Goal: Information Seeking & Learning: Learn about a topic

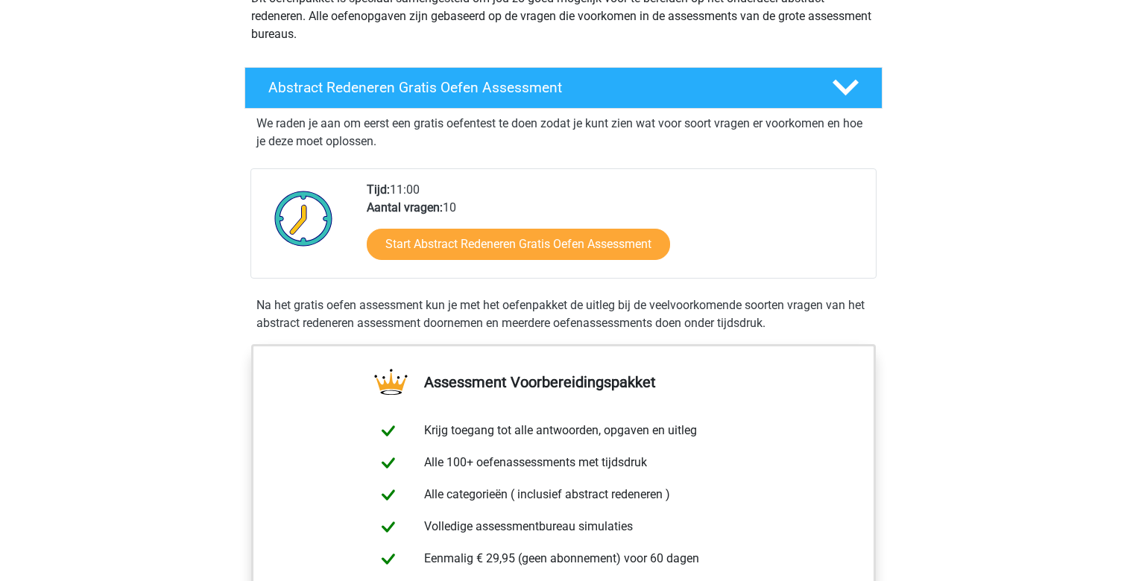
scroll to position [188, 0]
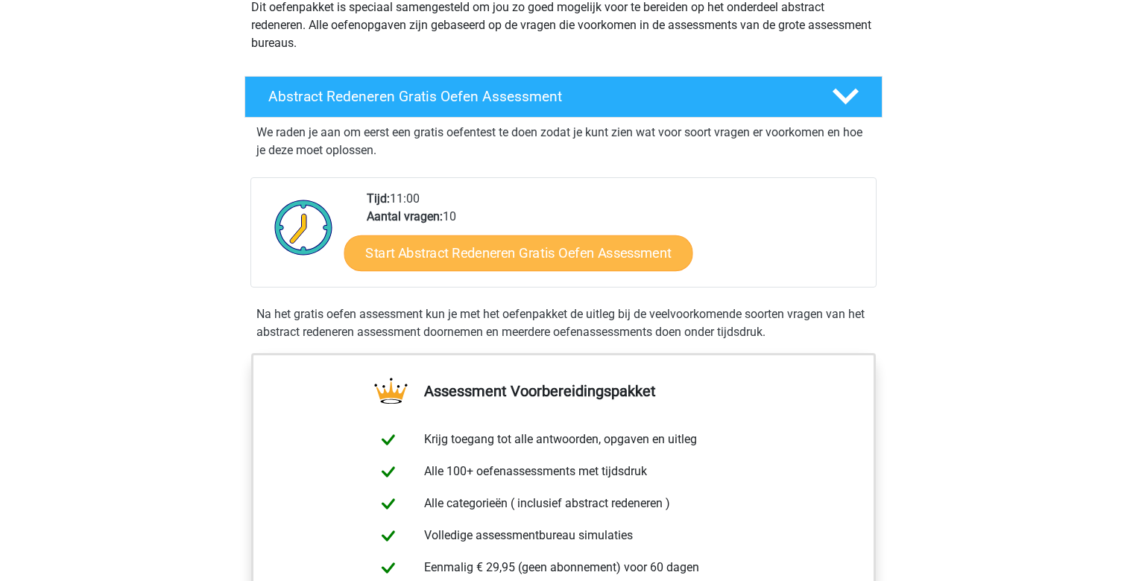
click at [517, 261] on link "Start Abstract Redeneren Gratis Oefen Assessment" at bounding box center [518, 253] width 349 height 36
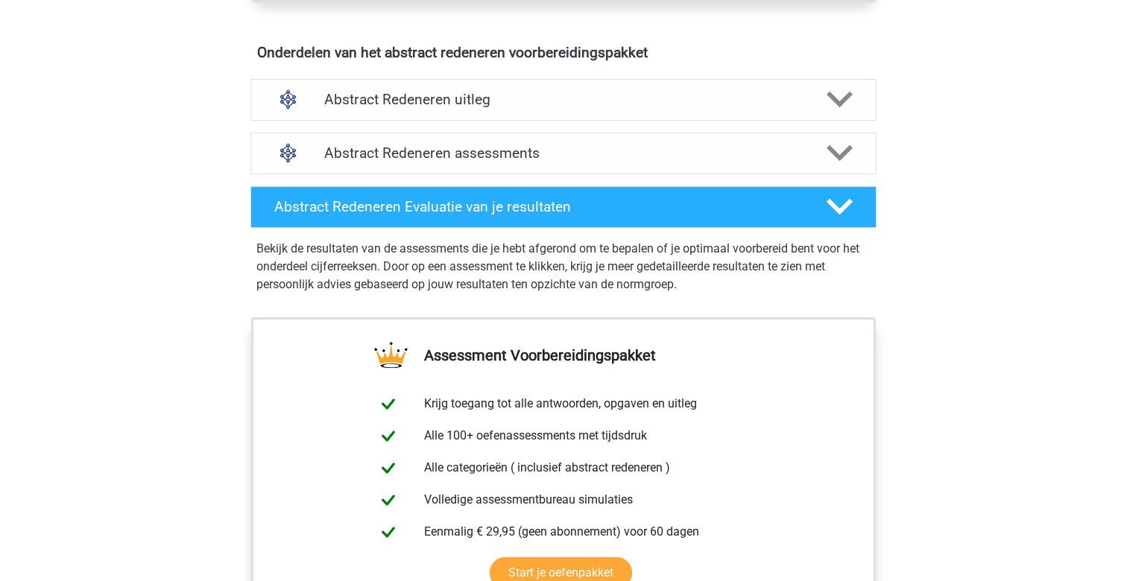
scroll to position [718, 0]
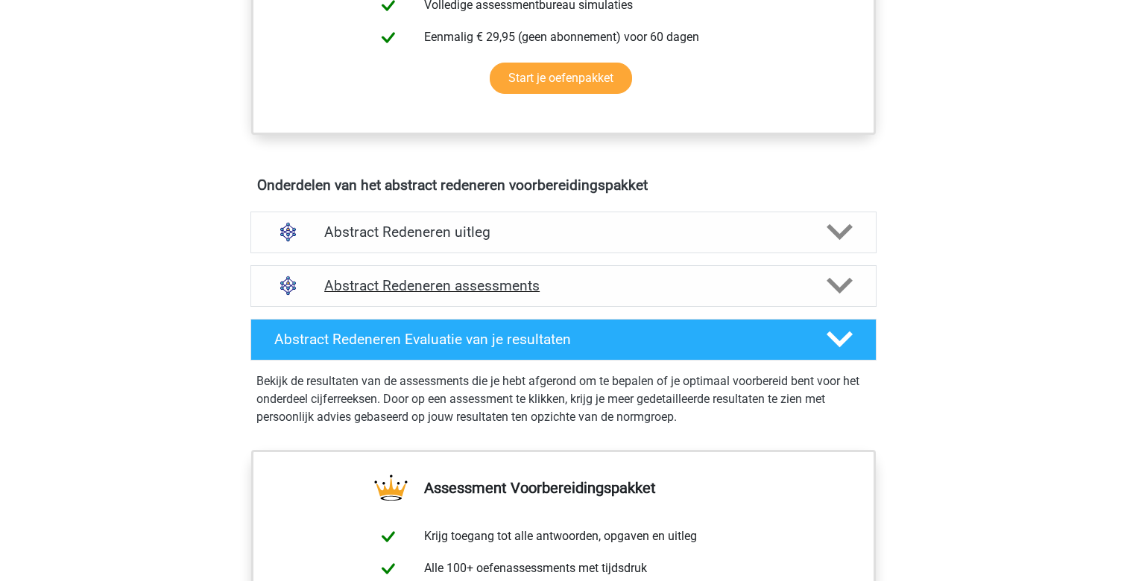
click at [399, 290] on h4 "Abstract Redeneren assessments" at bounding box center [563, 285] width 478 height 17
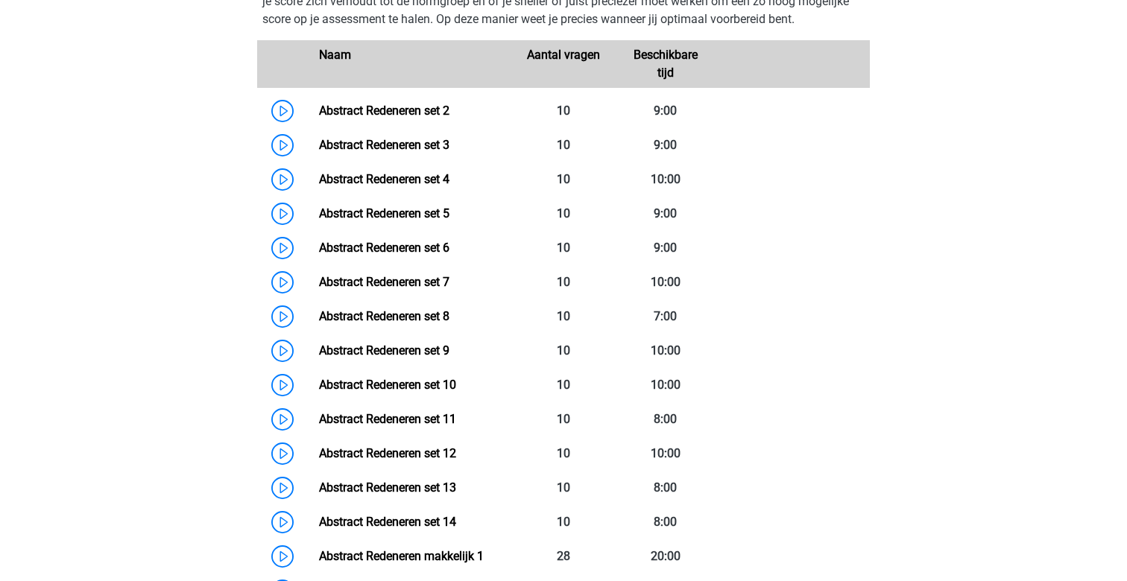
scroll to position [1060, 0]
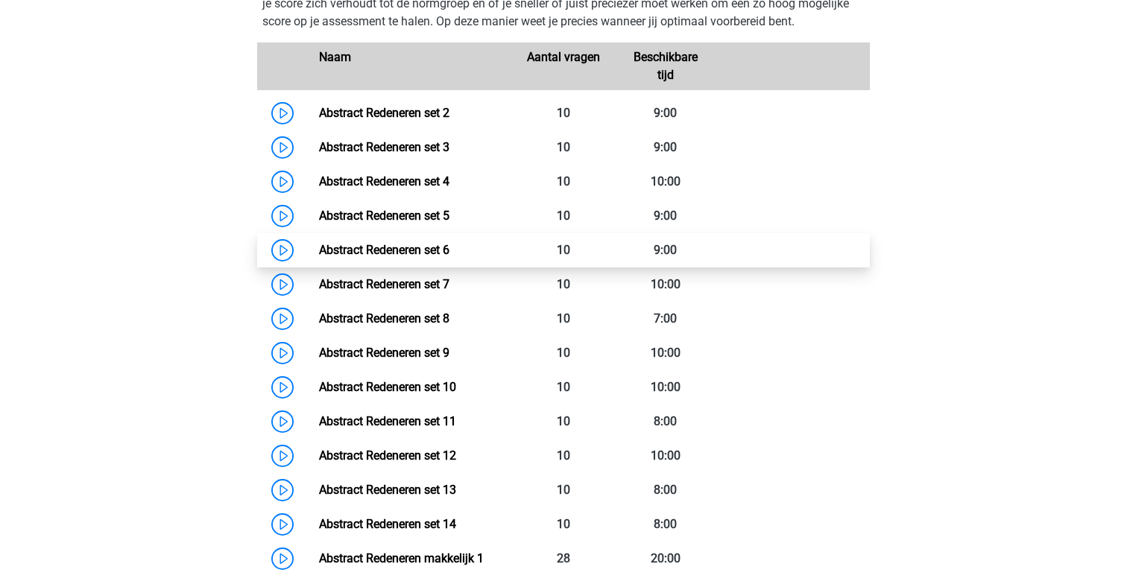
click at [381, 250] on link "Abstract Redeneren set 6" at bounding box center [384, 250] width 130 height 14
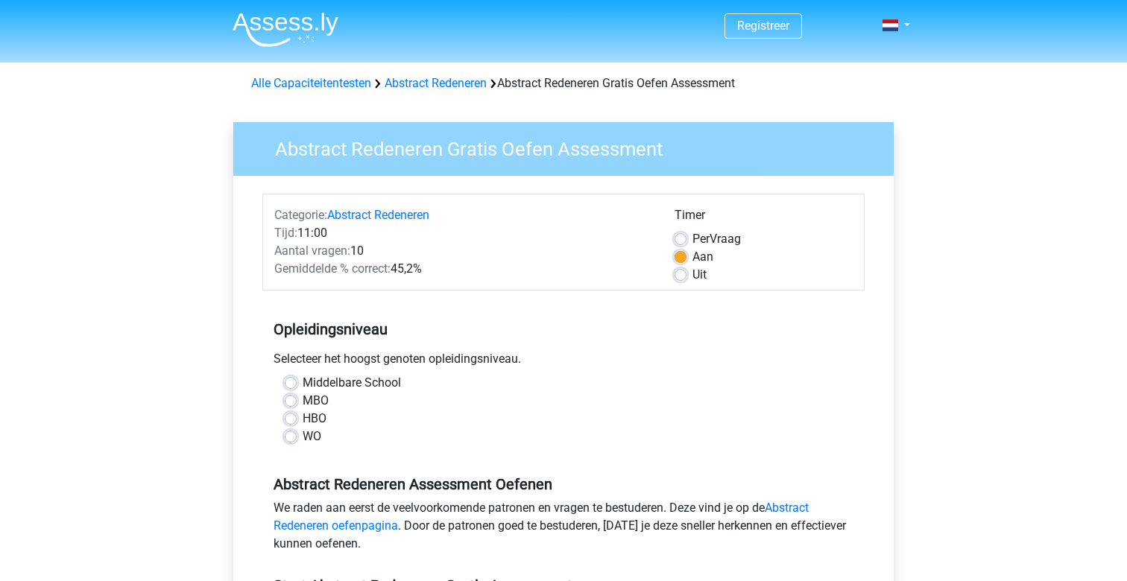
click at [303, 386] on label "Middelbare School" at bounding box center [352, 383] width 98 height 18
click at [291, 386] on input "Middelbare School" at bounding box center [291, 381] width 12 height 15
radio input "true"
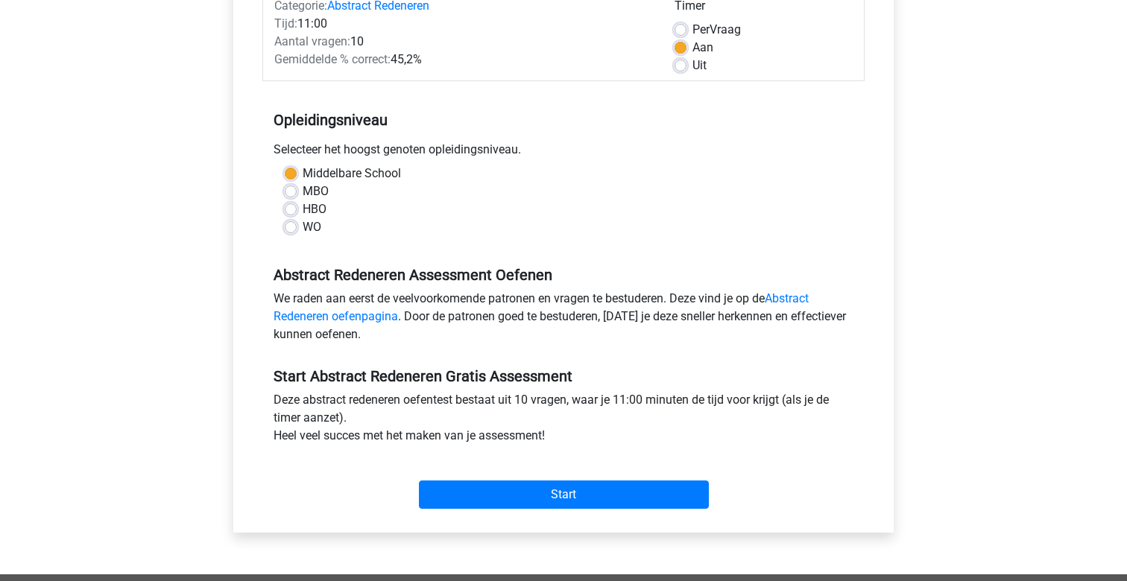
scroll to position [208, 0]
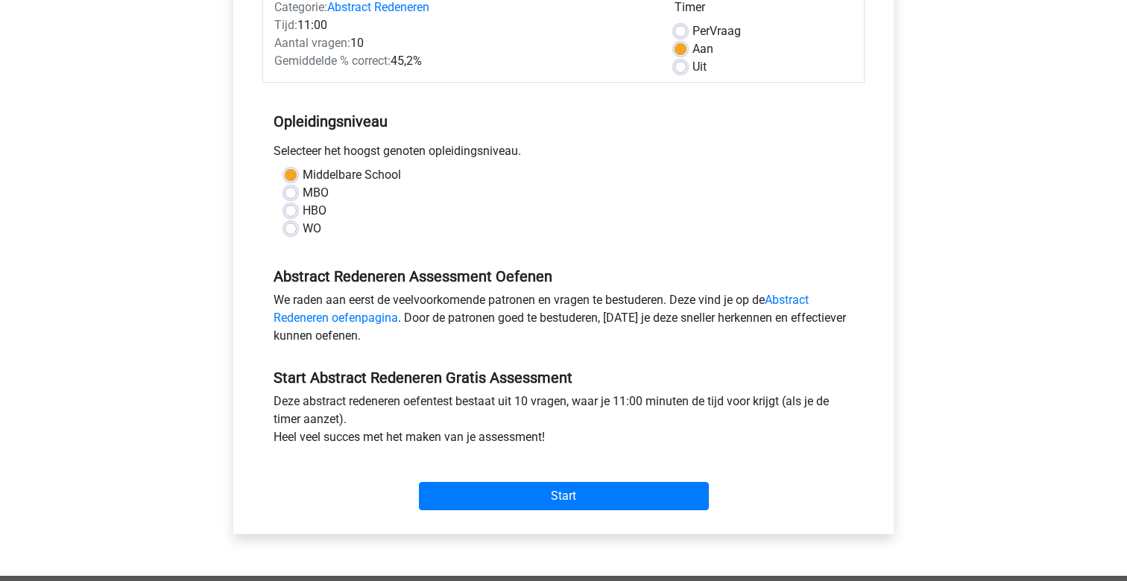
click at [303, 195] on label "MBO" at bounding box center [316, 193] width 26 height 18
click at [291, 195] on input "MBO" at bounding box center [291, 191] width 12 height 15
radio input "true"
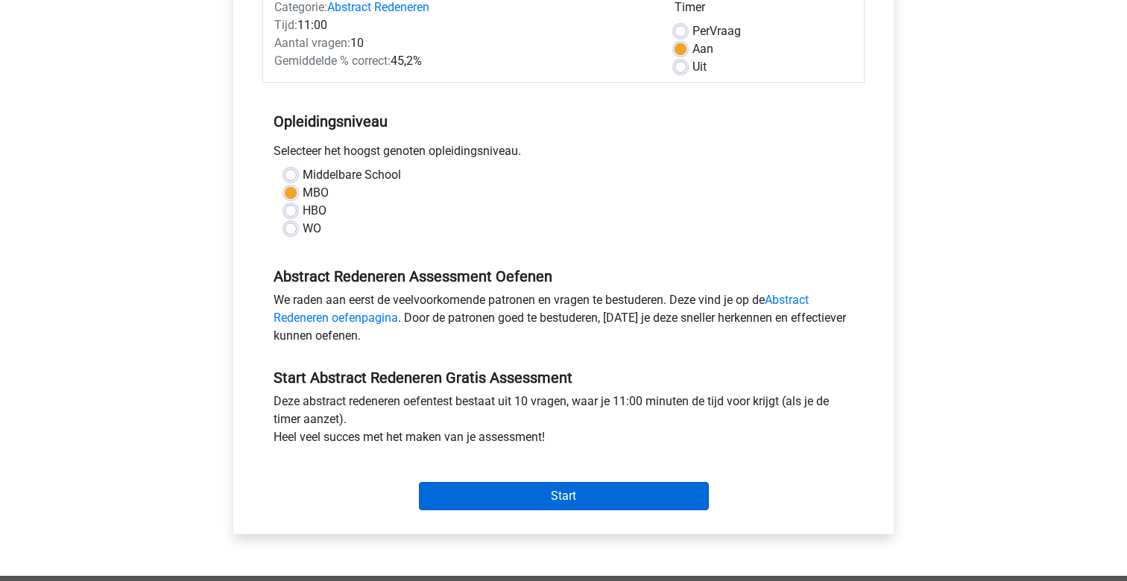
click at [503, 486] on input "Start" at bounding box center [564, 496] width 290 height 28
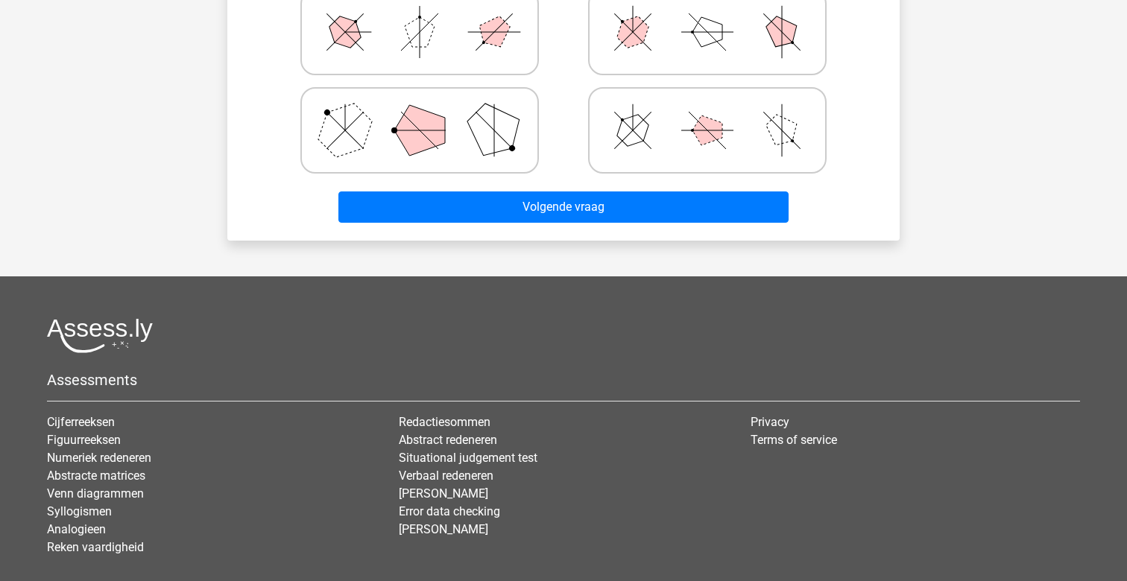
scroll to position [372, 0]
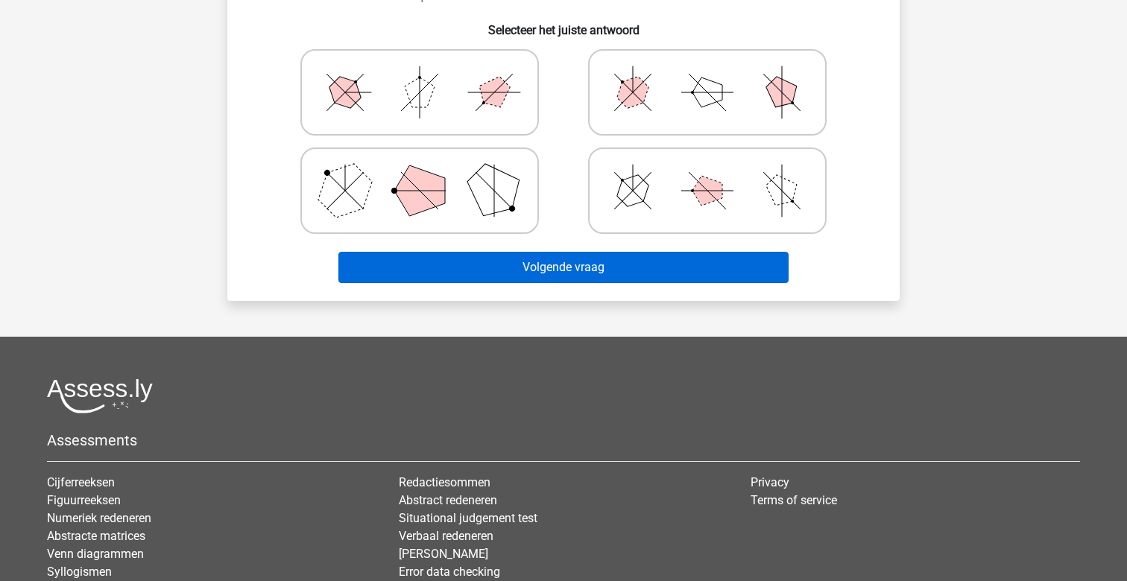
click at [511, 256] on button "Volgende vraag" at bounding box center [563, 267] width 451 height 31
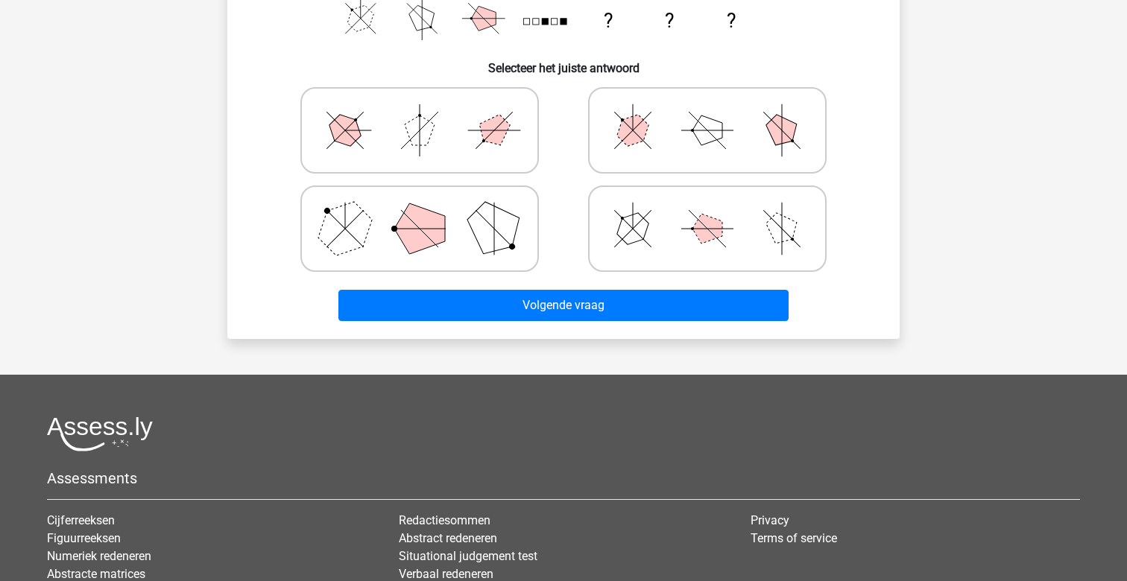
scroll to position [387, 0]
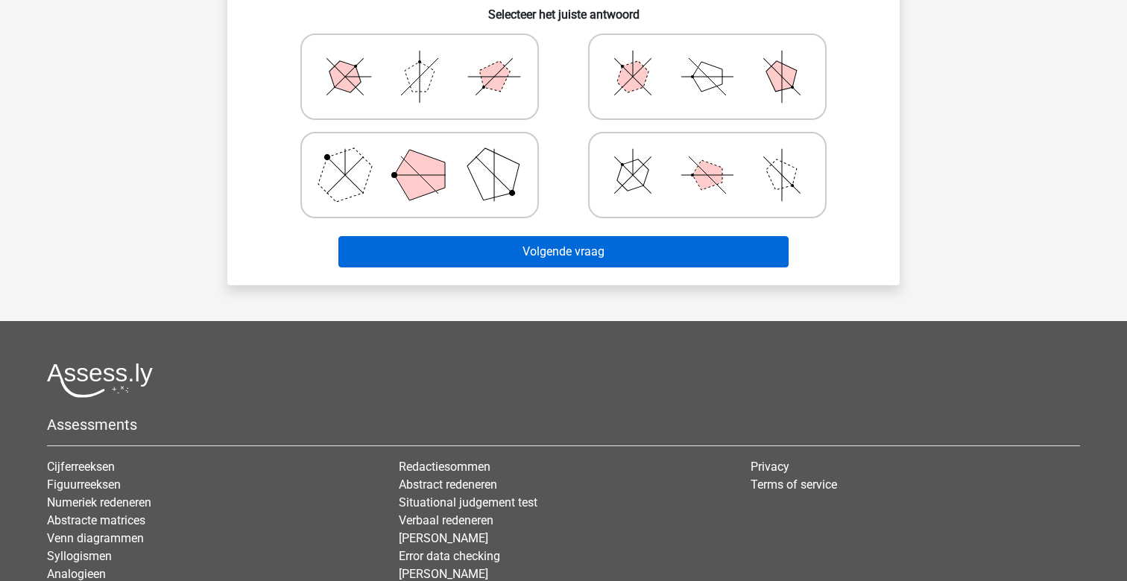
click at [618, 250] on button "Volgende vraag" at bounding box center [563, 251] width 451 height 31
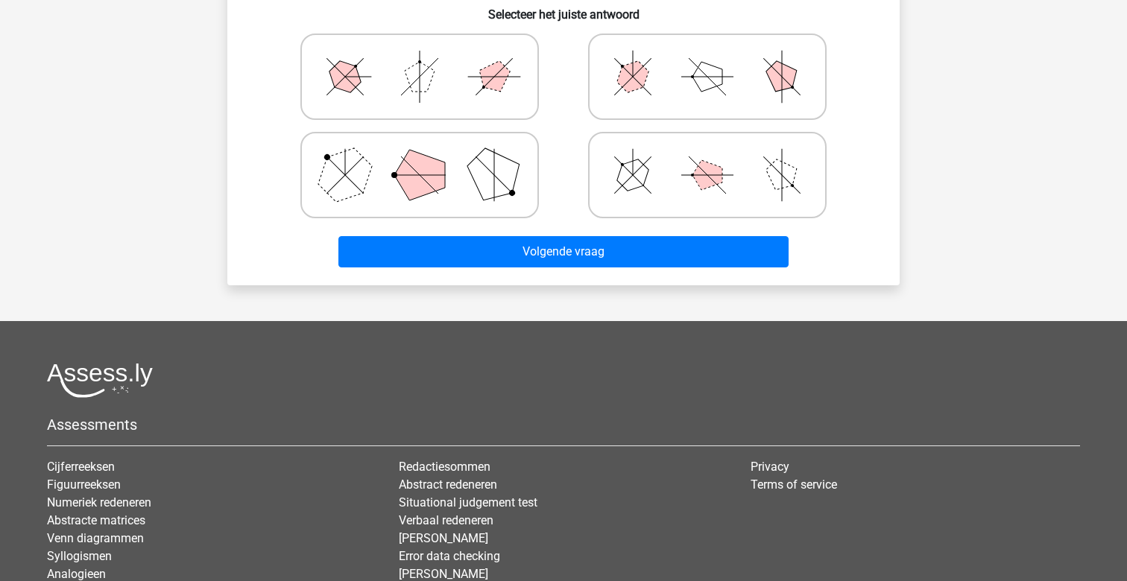
click at [422, 103] on icon at bounding box center [420, 76] width 224 height 75
click at [422, 58] on input "radio" at bounding box center [424, 53] width 10 height 10
radio input "true"
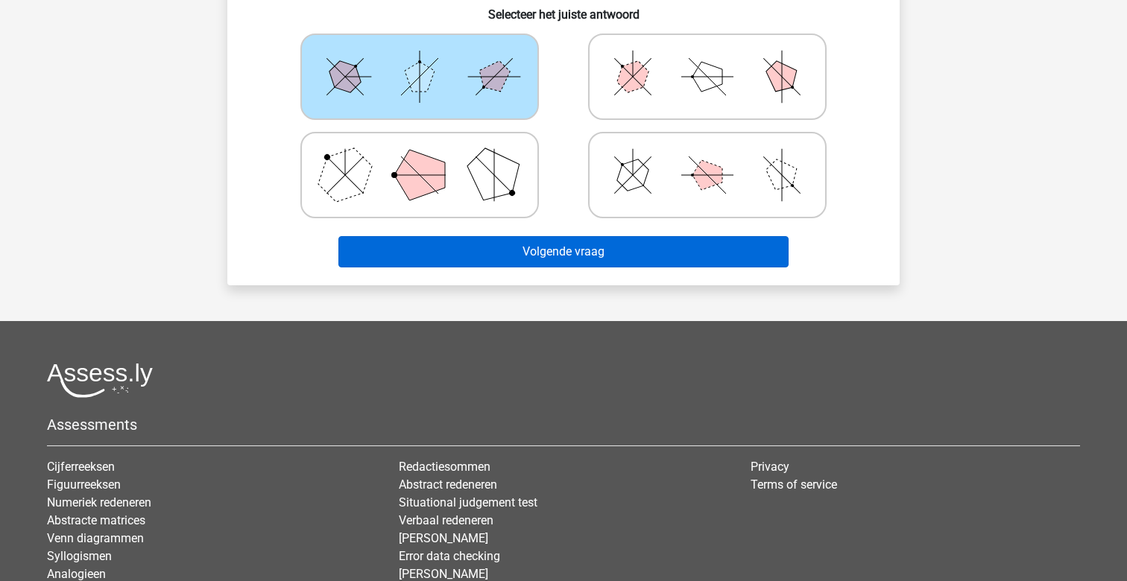
click at [546, 237] on button "Volgende vraag" at bounding box center [563, 251] width 451 height 31
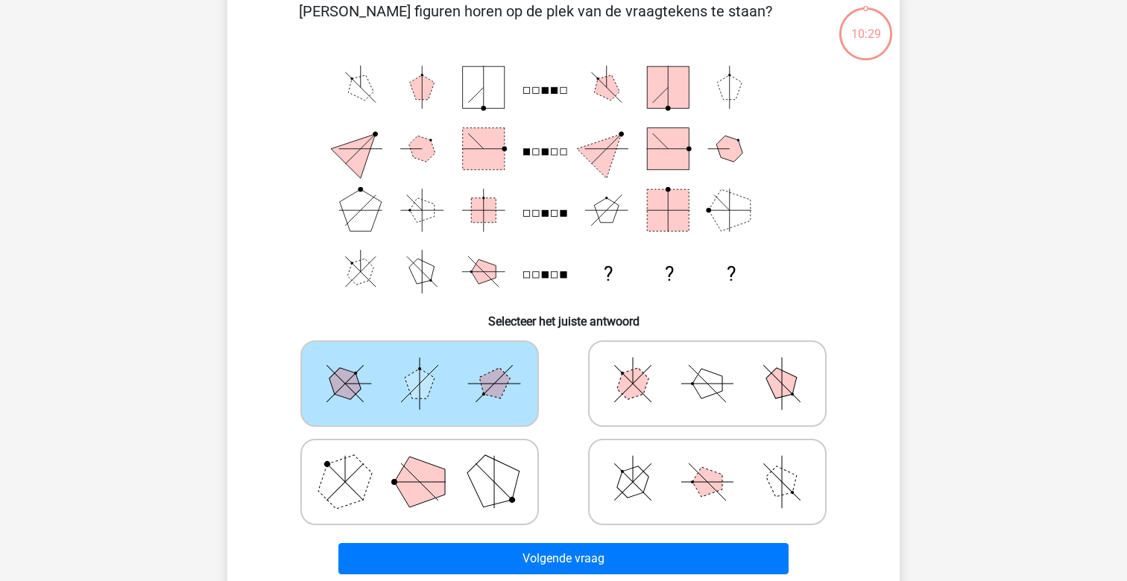
scroll to position [79, 0]
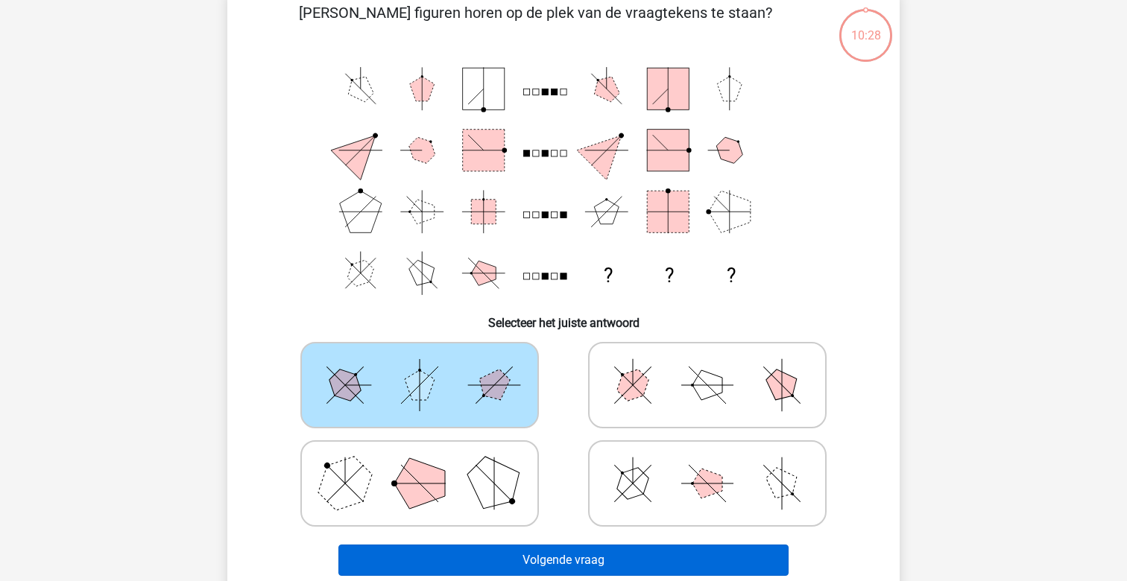
click at [522, 552] on button "Volgende vraag" at bounding box center [563, 560] width 451 height 31
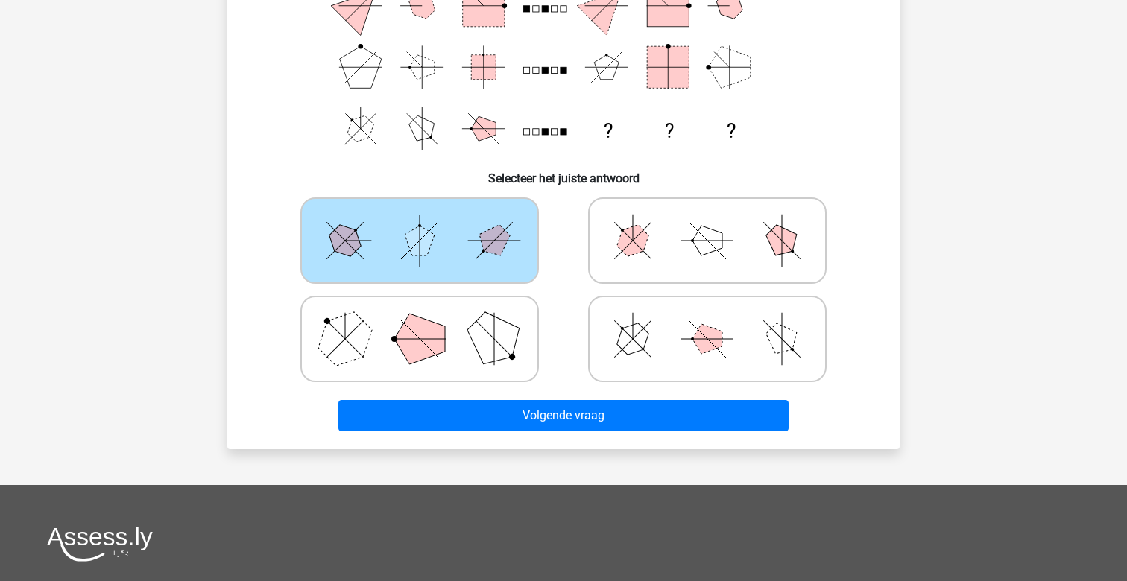
scroll to position [290, 0]
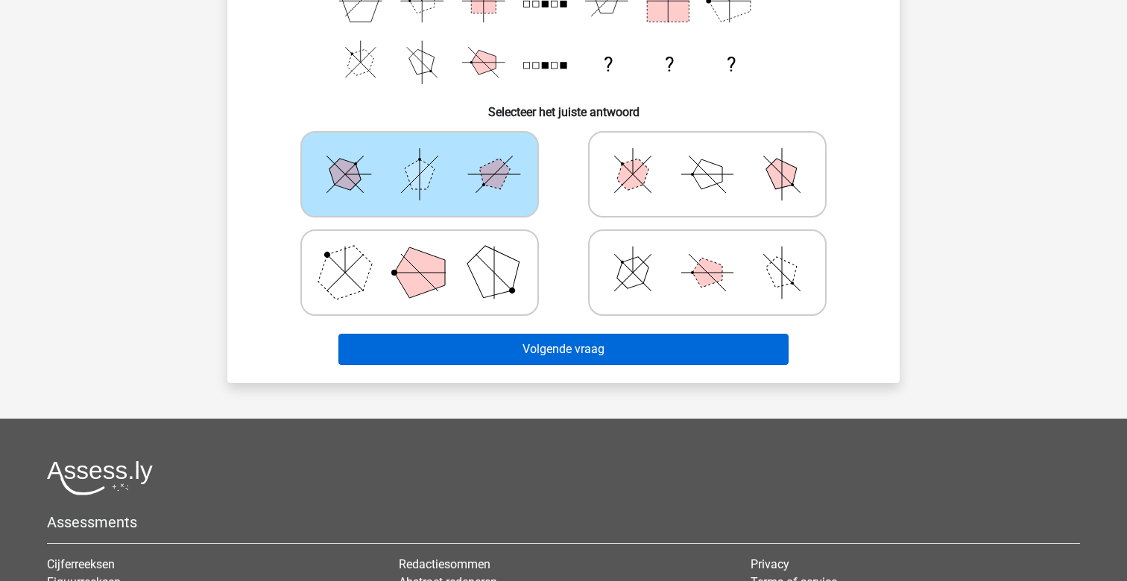
click at [447, 343] on button "Volgende vraag" at bounding box center [563, 349] width 451 height 31
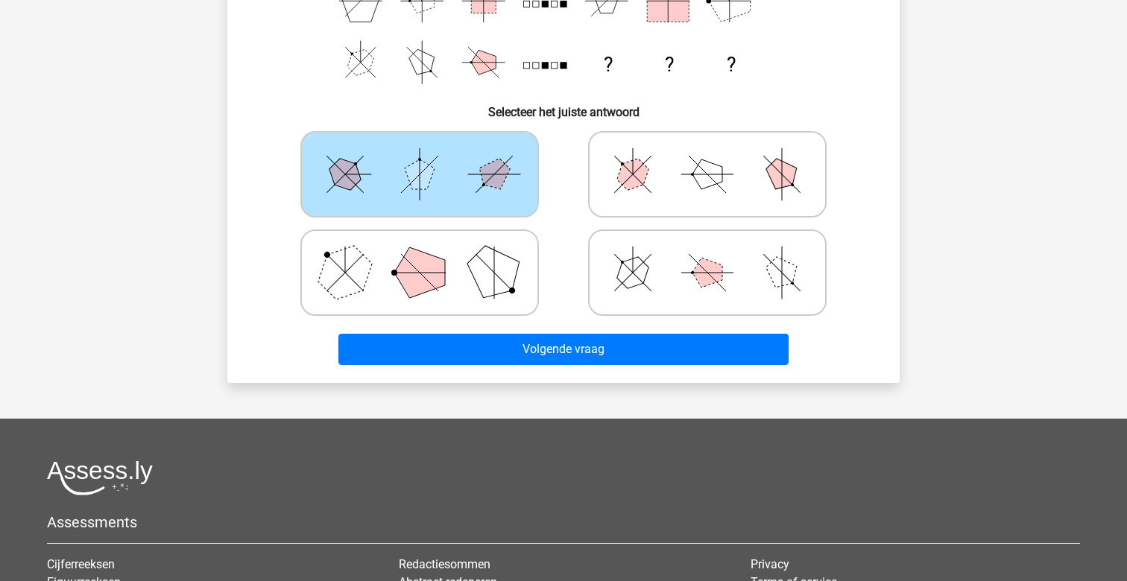
click at [403, 167] on icon at bounding box center [420, 174] width 224 height 75
click at [419, 156] on input "radio" at bounding box center [424, 151] width 10 height 10
click at [403, 167] on icon at bounding box center [420, 174] width 224 height 75
click at [419, 156] on input "radio" at bounding box center [424, 151] width 10 height 10
click at [656, 190] on icon at bounding box center [707, 174] width 224 height 75
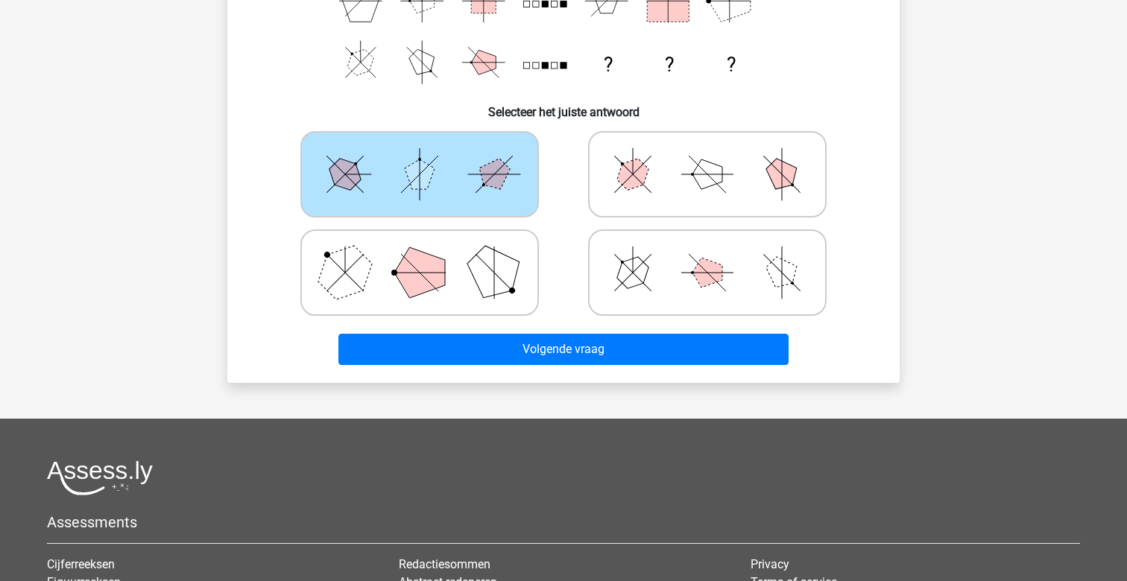
click at [707, 156] on input "radio" at bounding box center [712, 151] width 10 height 10
radio input "true"
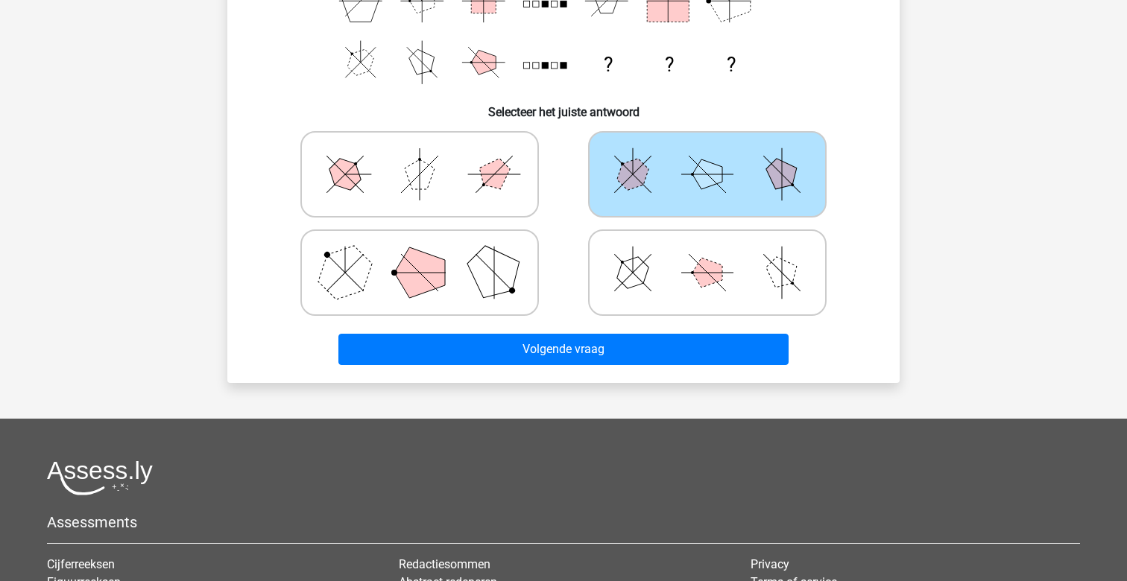
click at [656, 190] on icon at bounding box center [707, 174] width 224 height 75
click at [707, 156] on input "radio" at bounding box center [712, 151] width 10 height 10
click at [659, 264] on icon at bounding box center [707, 272] width 224 height 75
click at [707, 254] on input "radio" at bounding box center [712, 249] width 10 height 10
radio input "true"
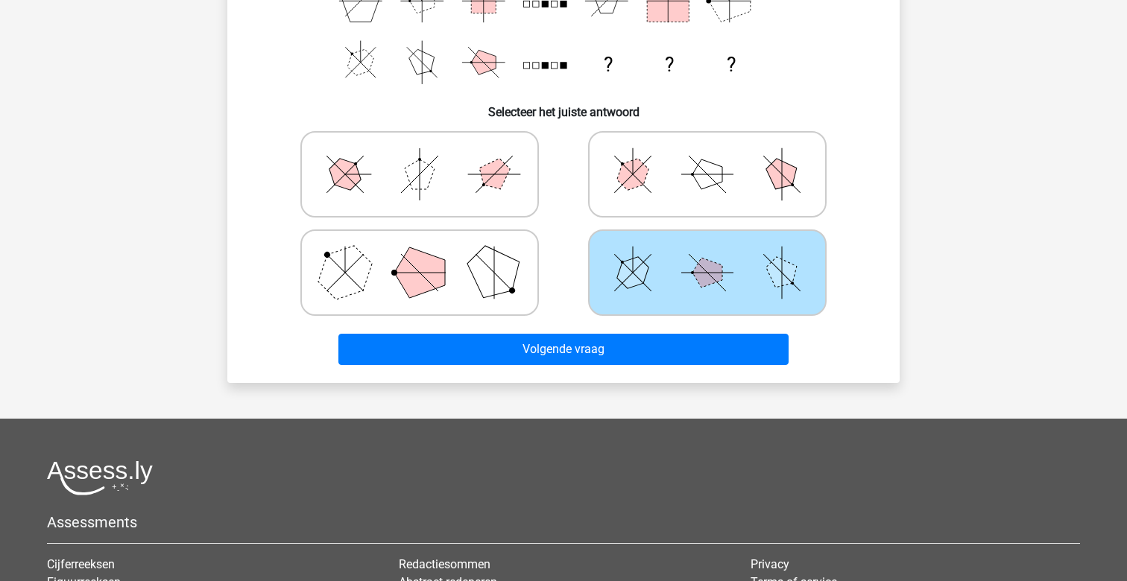
click at [659, 264] on icon at bounding box center [707, 272] width 224 height 75
click at [707, 254] on input "radio" at bounding box center [712, 249] width 10 height 10
click at [481, 279] on polygon at bounding box center [494, 273] width 72 height 72
click at [429, 254] on input "radio" at bounding box center [424, 249] width 10 height 10
radio input "true"
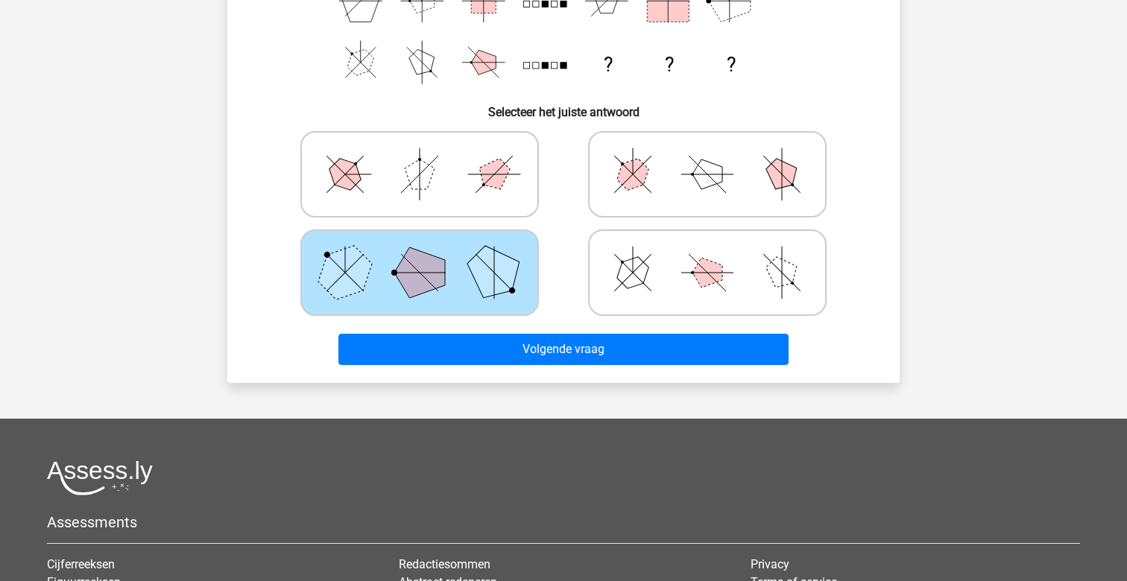
click at [481, 279] on polygon at bounding box center [494, 273] width 72 height 72
click at [429, 254] on input "radio" at bounding box center [424, 249] width 10 height 10
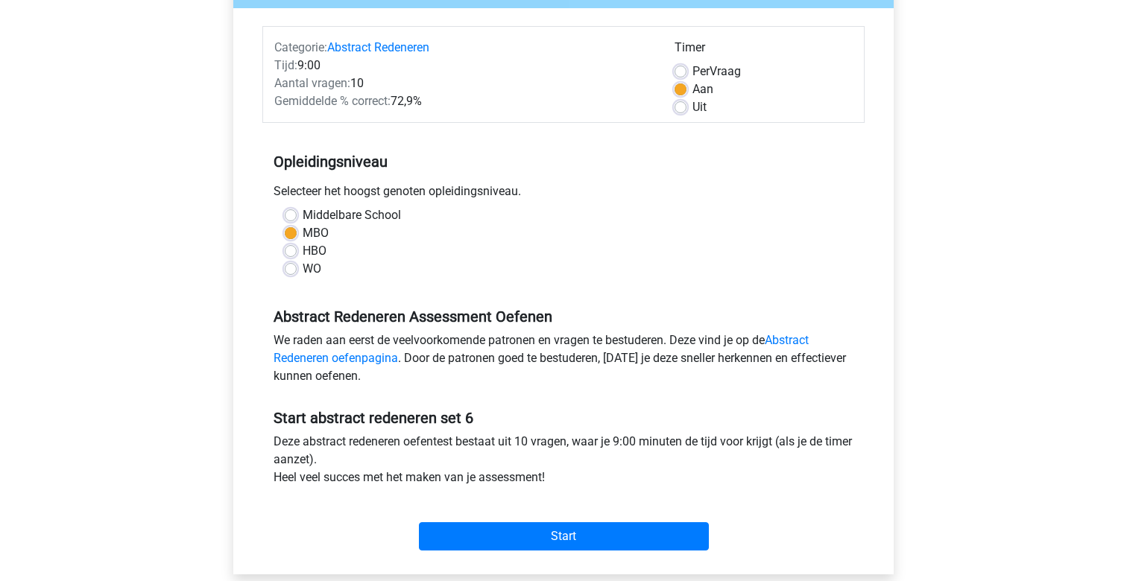
scroll to position [183, 0]
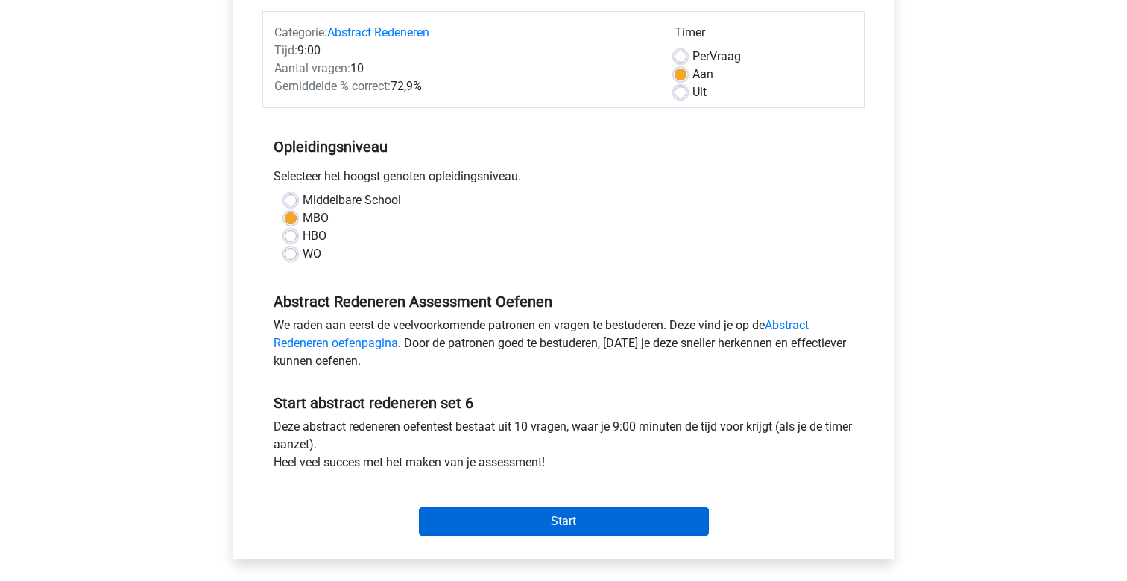
click at [513, 513] on input "Start" at bounding box center [564, 521] width 290 height 28
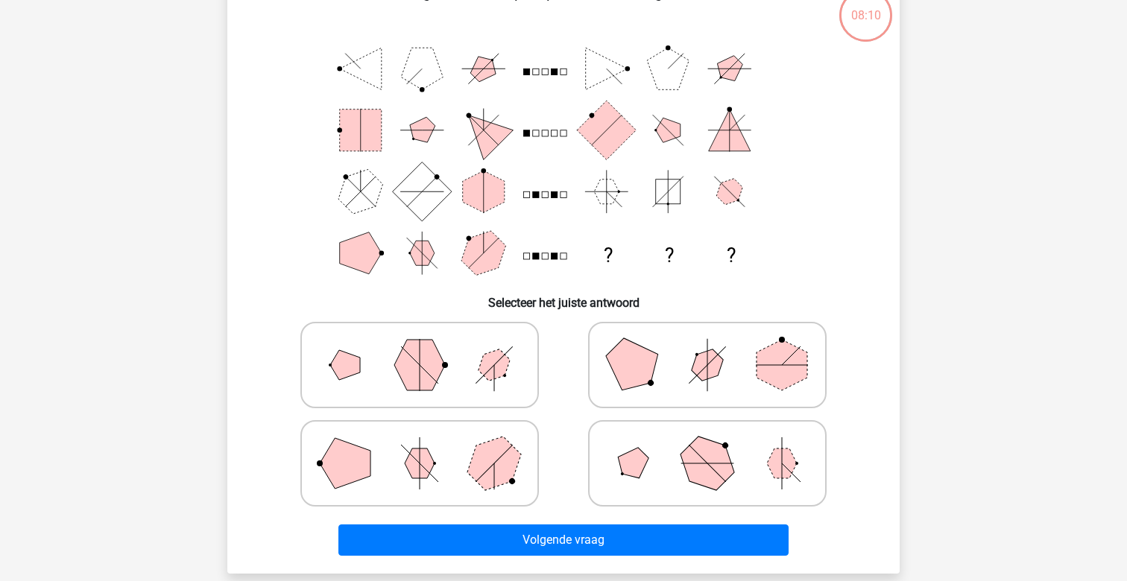
scroll to position [129, 0]
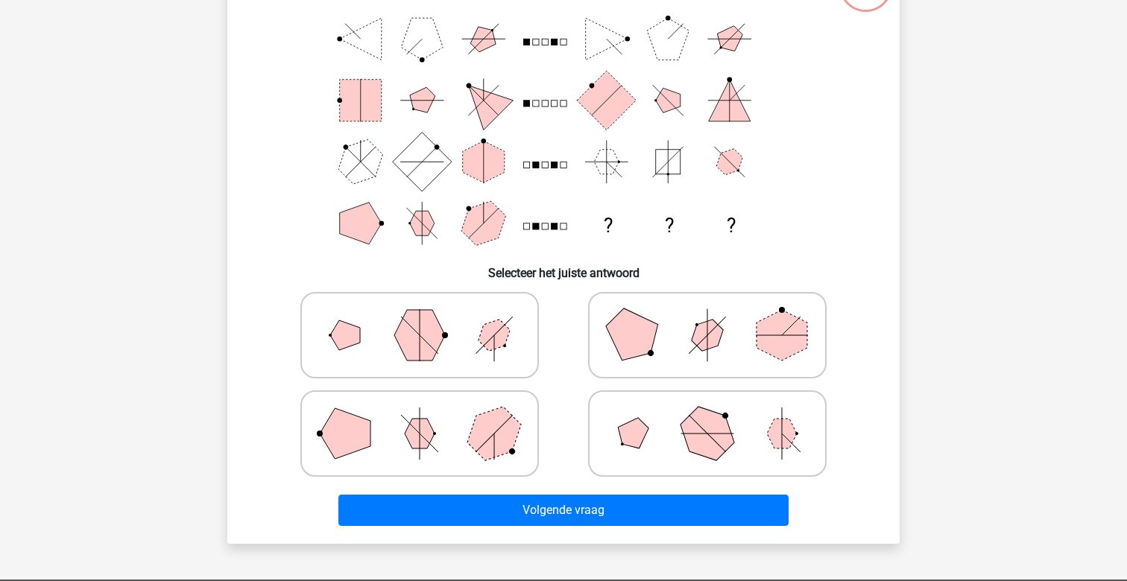
click at [677, 441] on icon at bounding box center [707, 433] width 224 height 75
click at [707, 415] on input "radio" at bounding box center [712, 410] width 10 height 10
radio input "true"
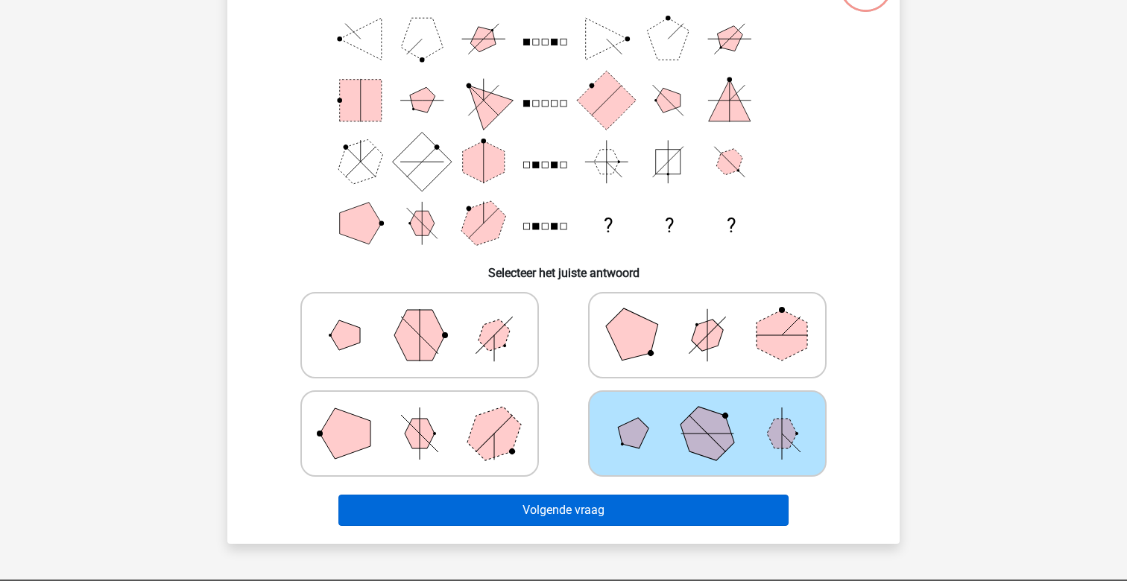
click at [637, 521] on button "Volgende vraag" at bounding box center [563, 510] width 451 height 31
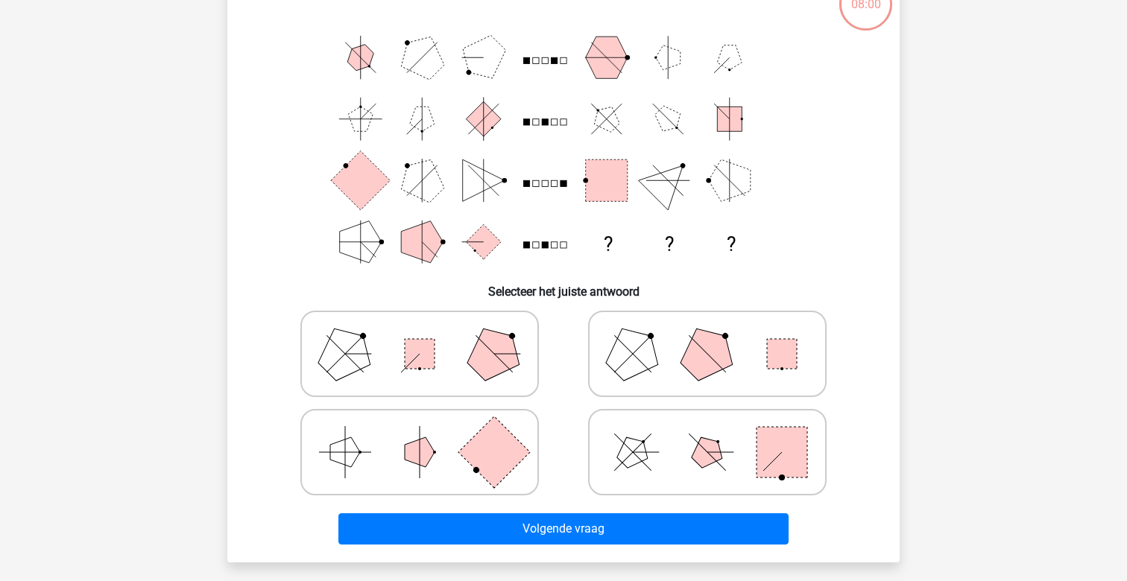
scroll to position [113, 0]
